Goal: Check status: Check status

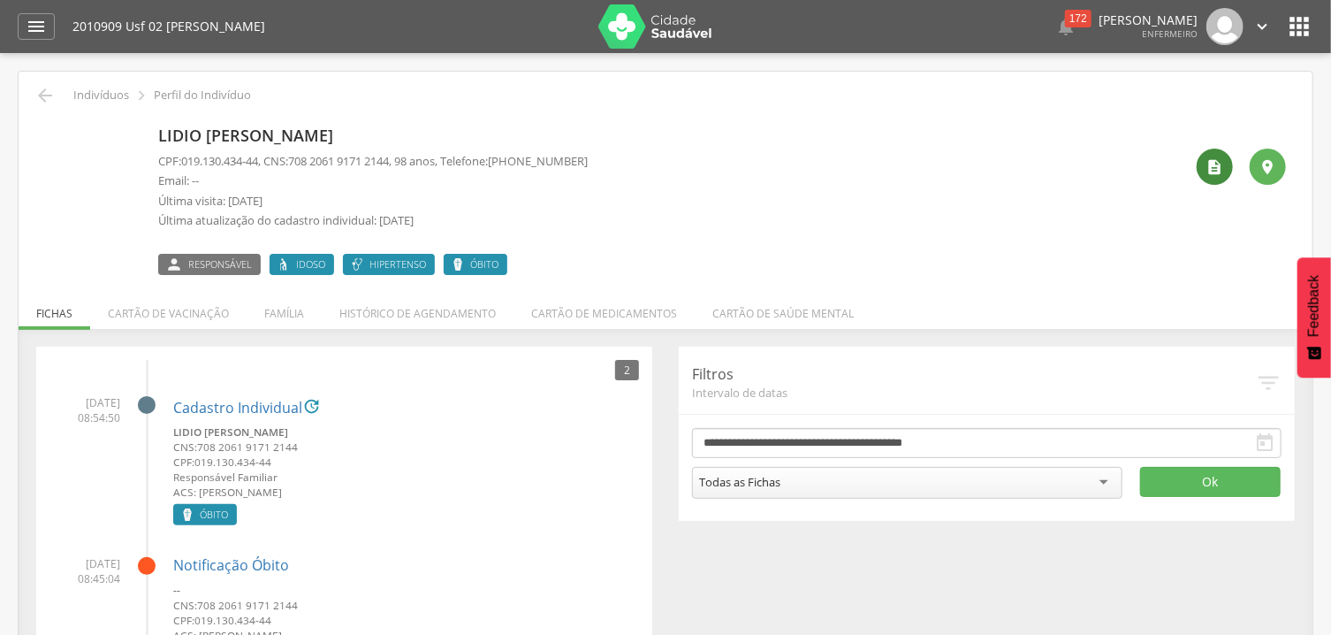
click at [1216, 166] on icon "" at bounding box center [1215, 167] width 18 height 18
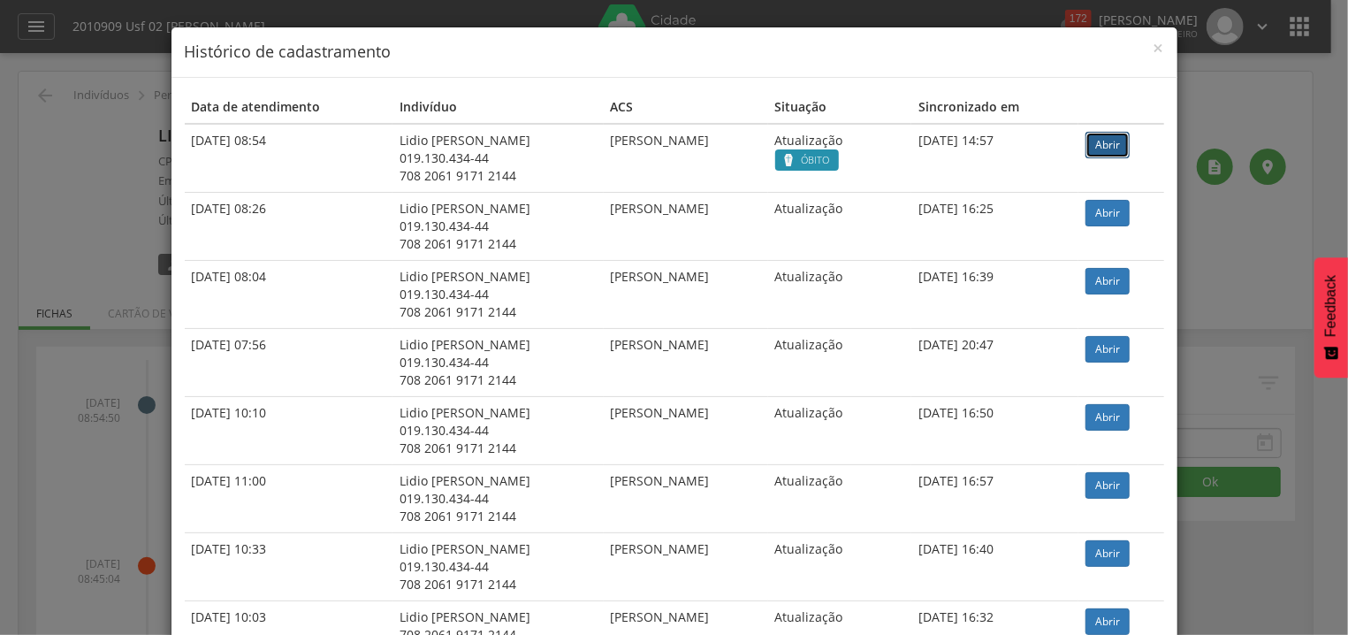
click at [1115, 148] on link "Abrir" at bounding box center [1107, 145] width 44 height 27
click at [1099, 211] on link "Abrir" at bounding box center [1107, 213] width 44 height 27
click at [1108, 142] on link "Abrir" at bounding box center [1107, 145] width 44 height 27
click at [1153, 49] on span "×" at bounding box center [1158, 47] width 11 height 25
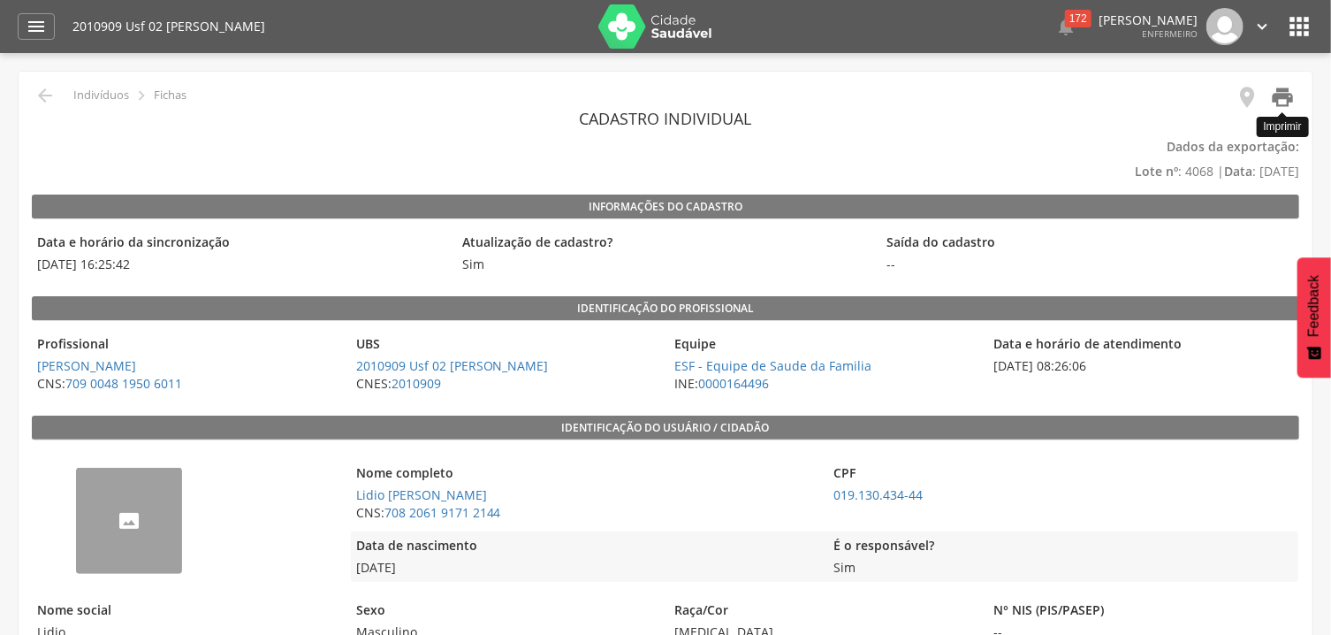
click at [1277, 101] on icon "" at bounding box center [1282, 97] width 25 height 25
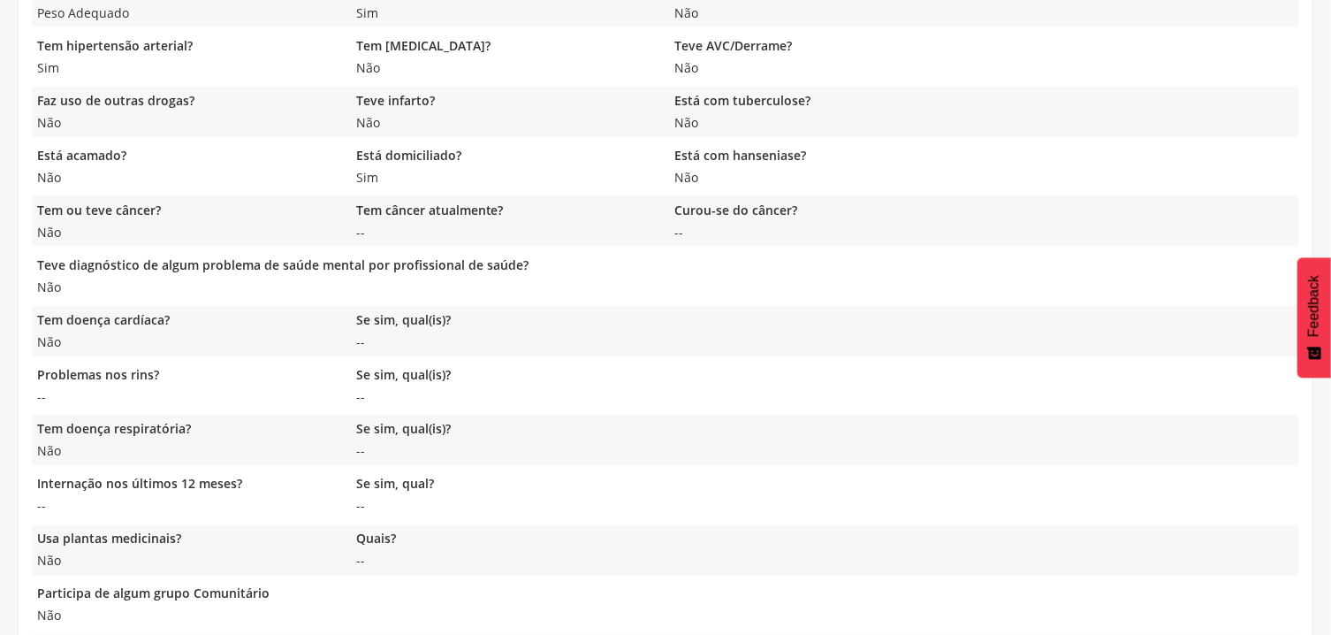
scroll to position [1403, 0]
